Goal: Information Seeking & Learning: Find specific fact

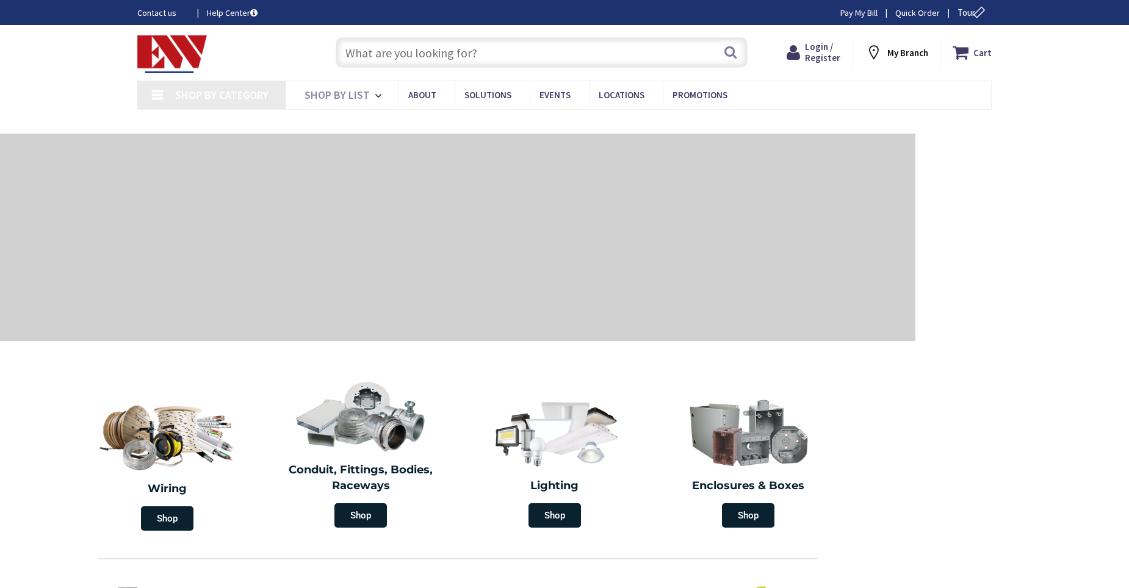
type input "[GEOGRAPHIC_DATA][PERSON_NAME], [GEOGRAPHIC_DATA]"
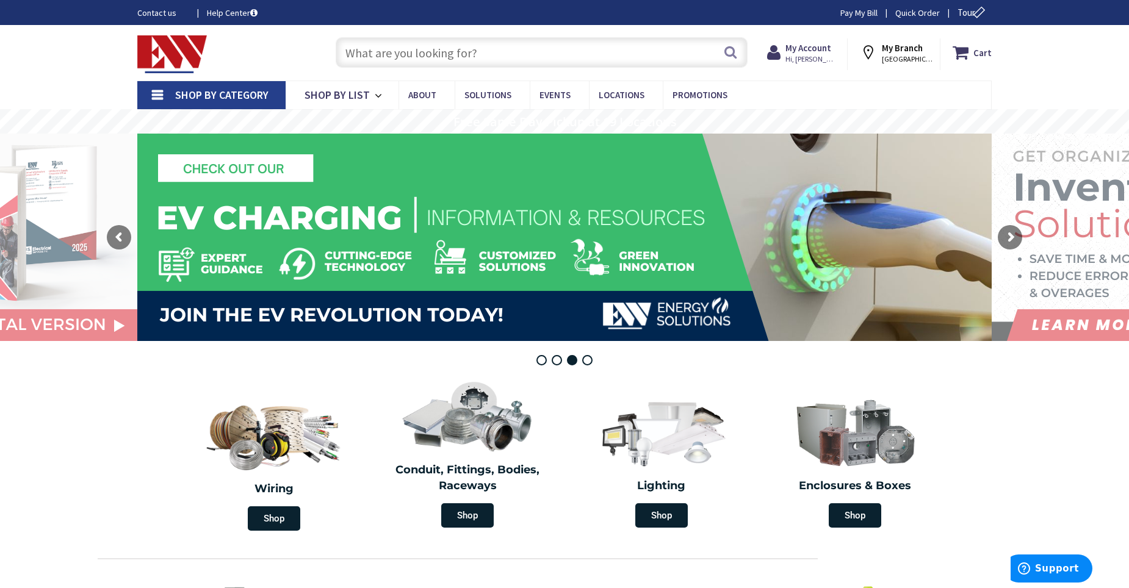
click at [434, 57] on input "text" at bounding box center [542, 52] width 412 height 31
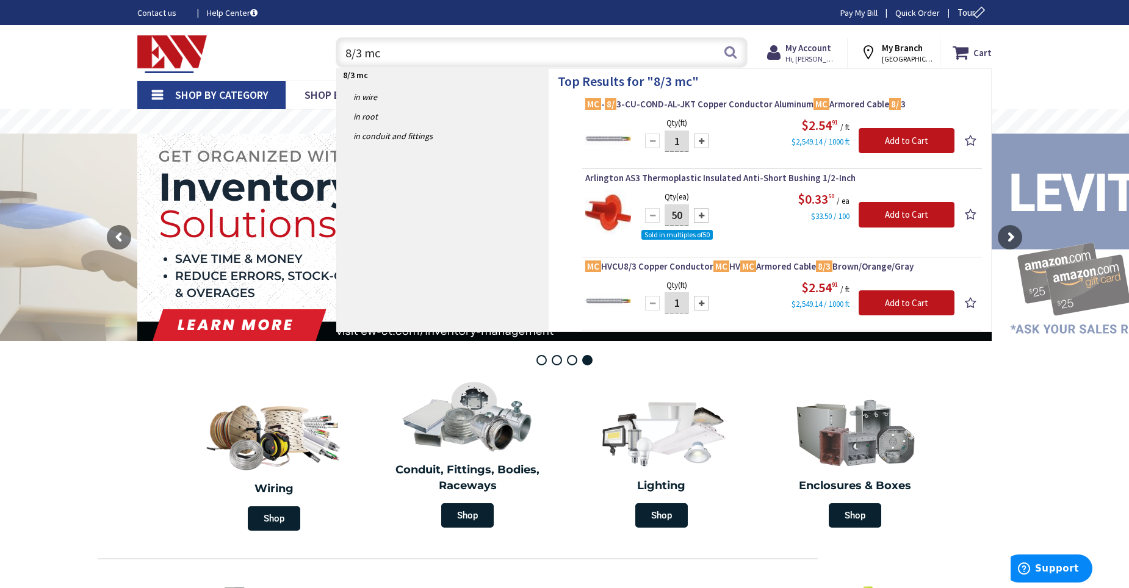
drag, startPoint x: 396, startPoint y: 52, endPoint x: 260, endPoint y: 52, distance: 136.1
click at [260, 52] on div "Toggle Nav 8/3 mc 8/3 mc Search Cart My Cart Close" at bounding box center [564, 52] width 873 height 41
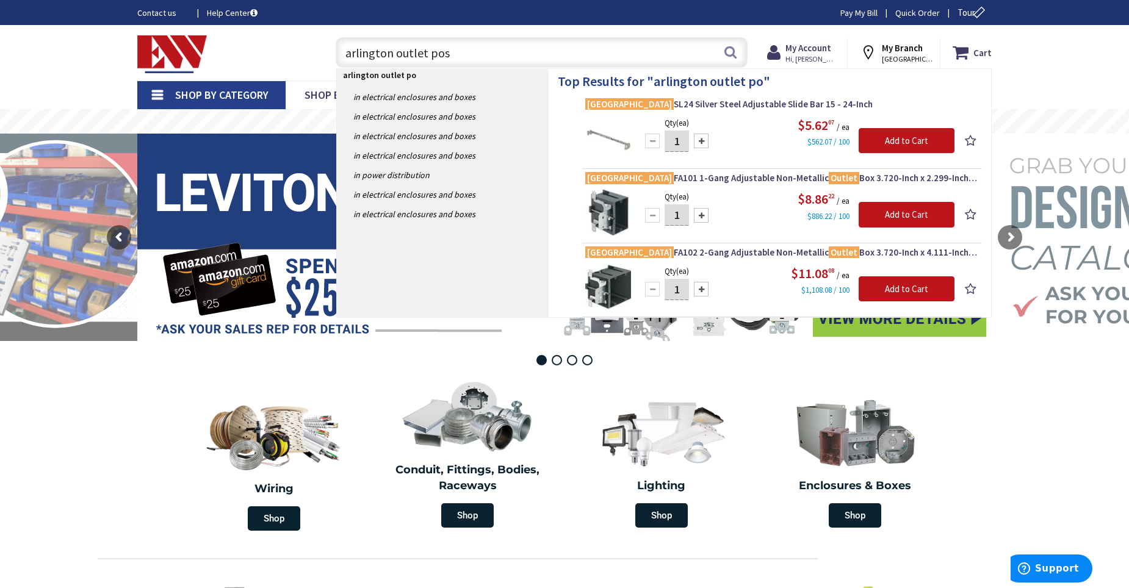
type input "arlington outlet post"
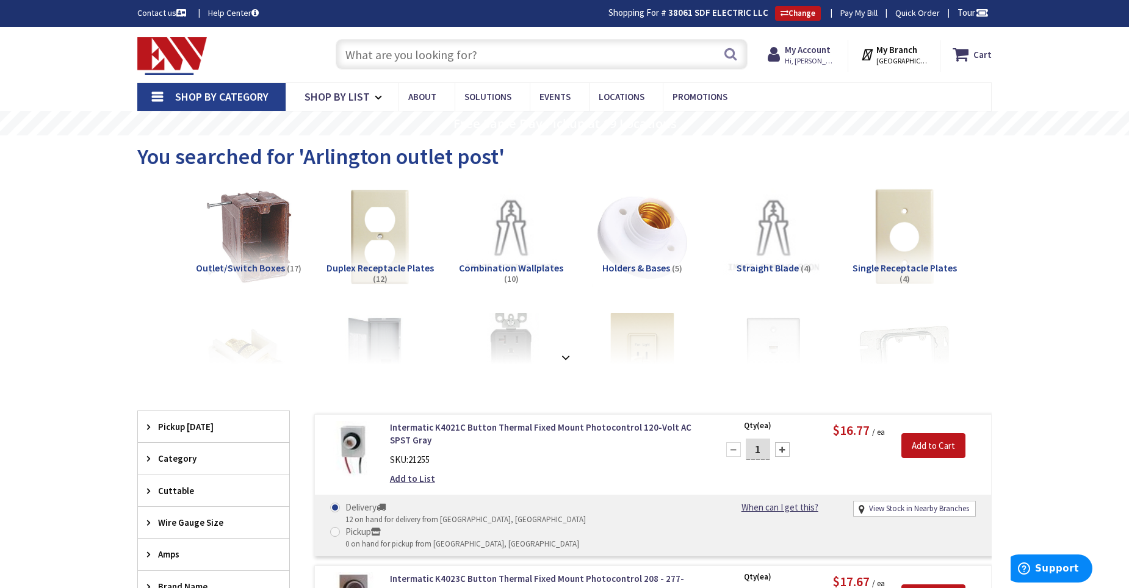
click at [501, 57] on input "text" at bounding box center [542, 54] width 412 height 31
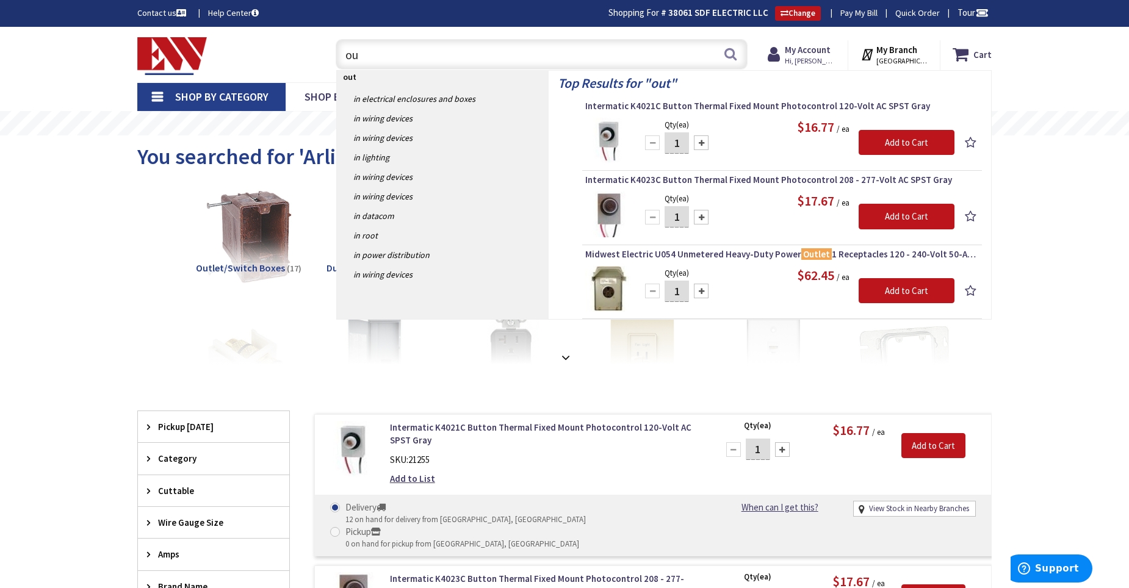
type input "o"
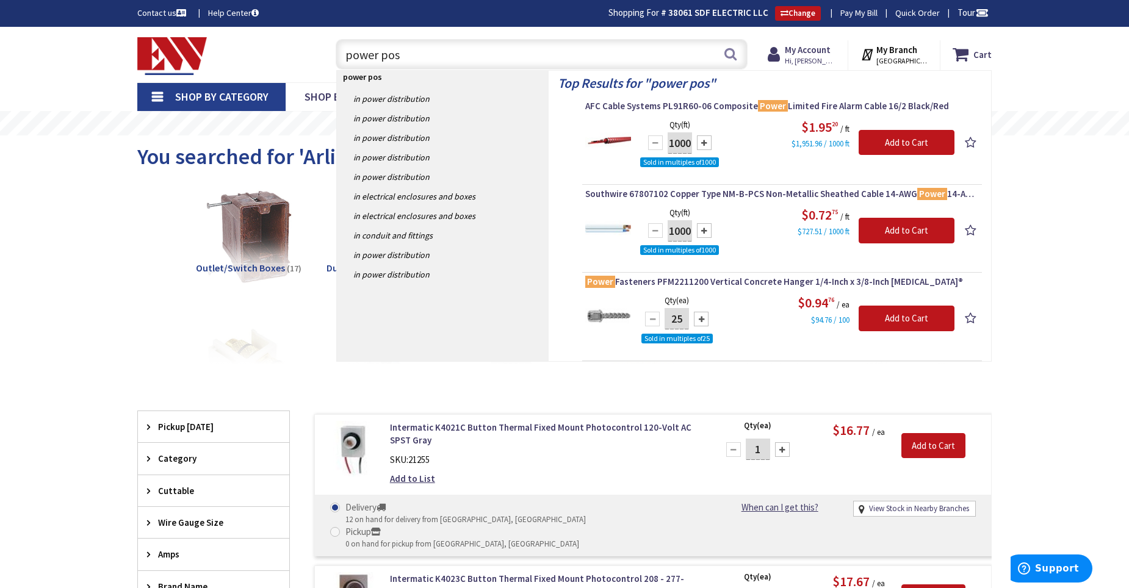
type input "power post"
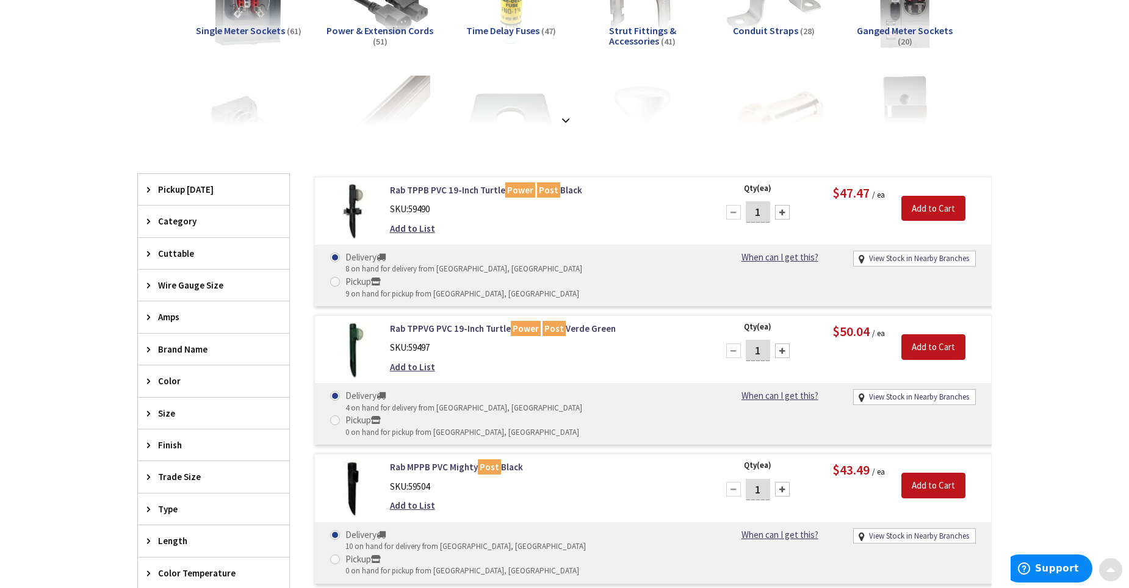
scroll to position [305, 0]
